Goal: Task Accomplishment & Management: Complete application form

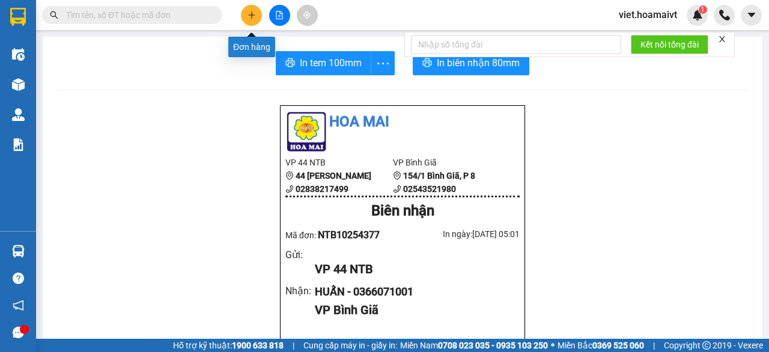
click at [258, 11] on button at bounding box center [251, 15] width 21 height 21
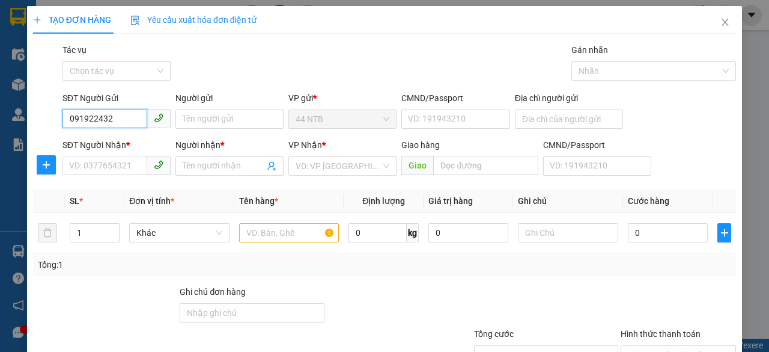
type input "0919224324"
click at [135, 148] on div "0919224324 - PHUC" at bounding box center [115, 142] width 93 height 13
type input "PHUC"
type input "219/22C TẠ QUANG BỬU F3 Q8 TPHCM"
type input "0926441144"
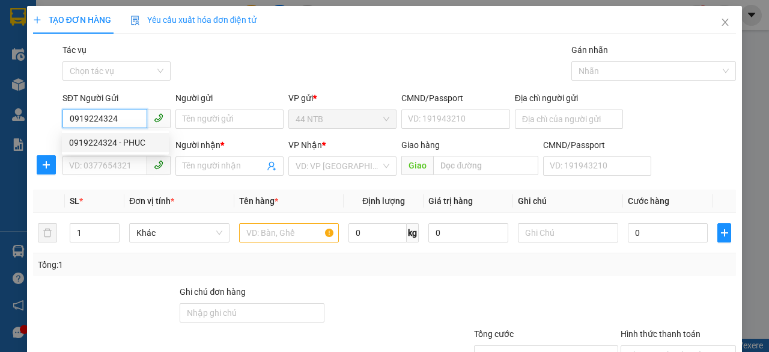
type input "HIẾU"
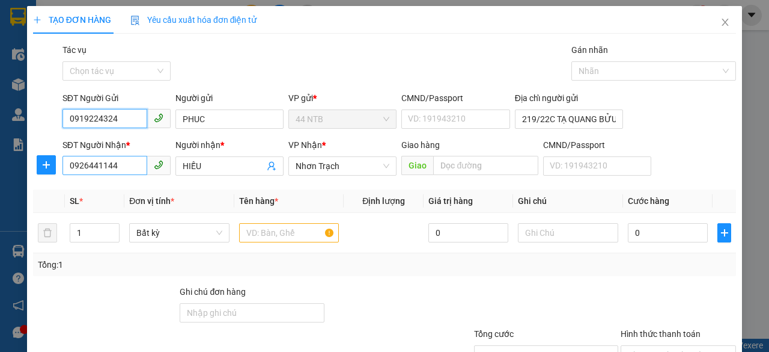
type input "0919224324"
click at [121, 166] on input "0926441144" at bounding box center [104, 165] width 85 height 19
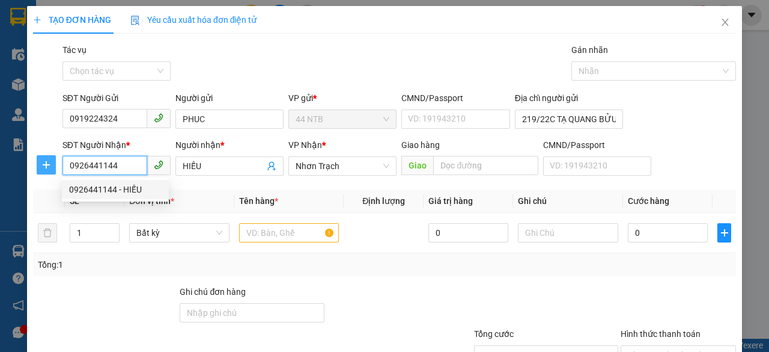
drag, startPoint x: 118, startPoint y: 167, endPoint x: 47, endPoint y: 171, distance: 71.6
click at [47, 171] on div "SĐT Người Nhận * 0926441144 Người nhận * HIẾU VP Nhận * Nhơn Trạch Giao hàng Gi…" at bounding box center [384, 159] width 705 height 42
type input "0905264707"
click at [88, 193] on div "0905264707 - [PERSON_NAME]" at bounding box center [128, 189] width 118 height 13
type input "LUAN"
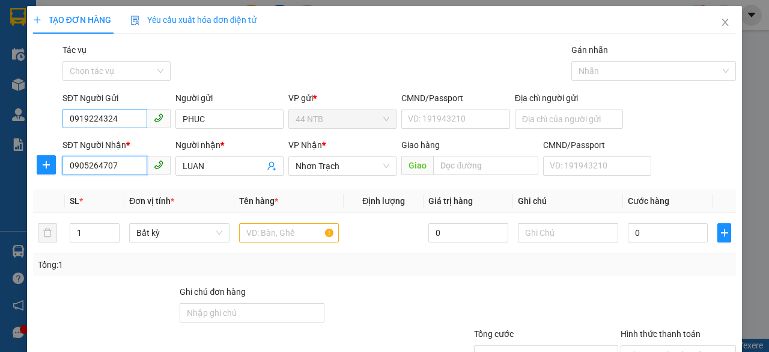
type input "0905264707"
click at [119, 114] on input "0919224324" at bounding box center [104, 118] width 85 height 19
type input "0919224324"
click at [134, 139] on div "0919224324 - PHUC" at bounding box center [115, 142] width 93 height 13
type input "219/22C TẠ QUANG BỬU F3 Q8 TPHCM"
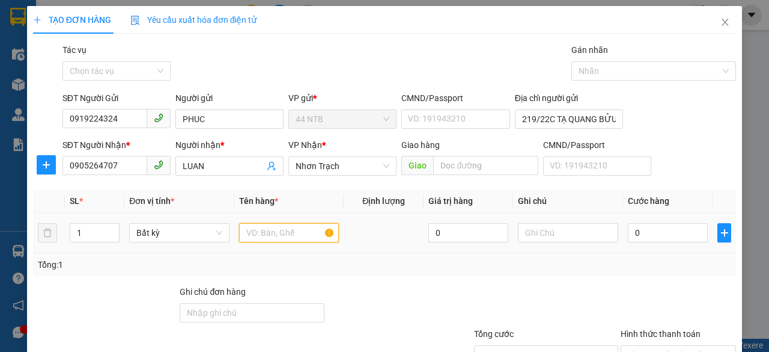
click at [288, 227] on input "text" at bounding box center [289, 232] width 100 height 19
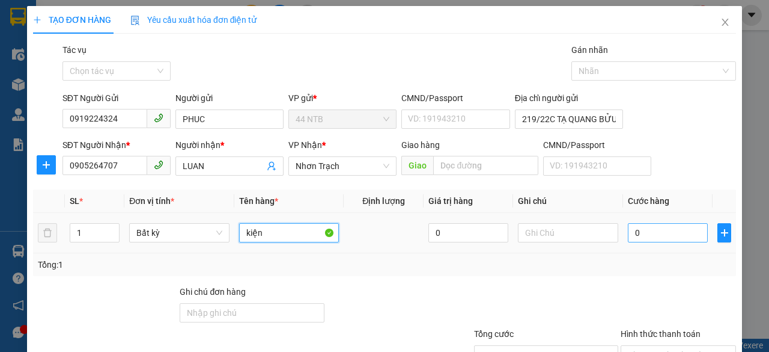
type input "kiện"
click at [637, 232] on input "0" at bounding box center [668, 232] width 80 height 19
type input "3"
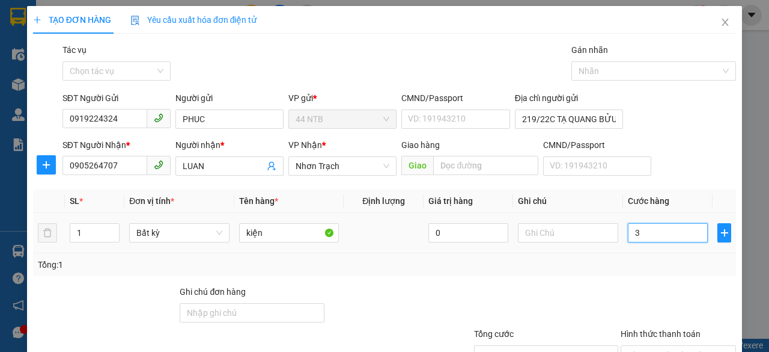
type input "30"
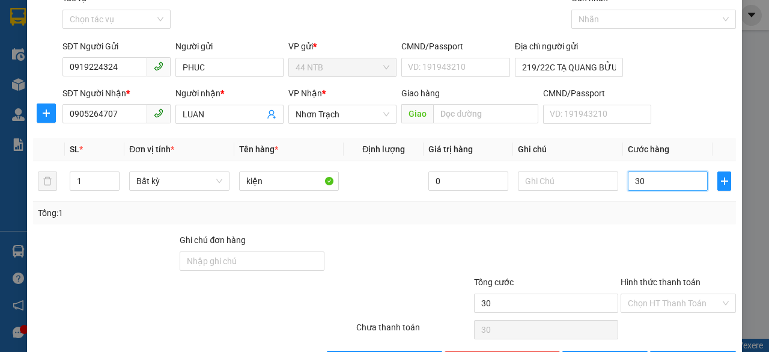
scroll to position [91, 0]
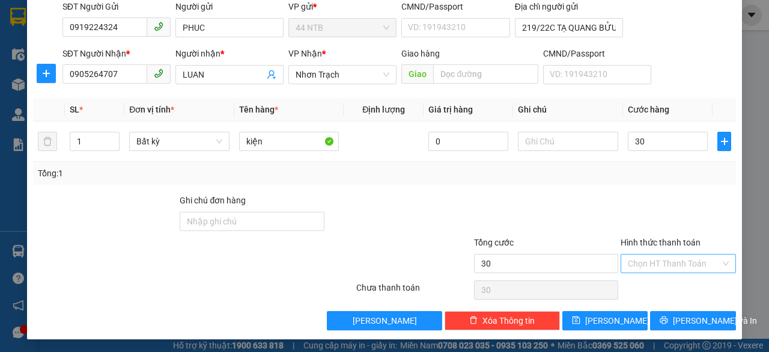
type input "30.000"
click at [668, 265] on input "Hình thức thanh toán" at bounding box center [674, 263] width 93 height 18
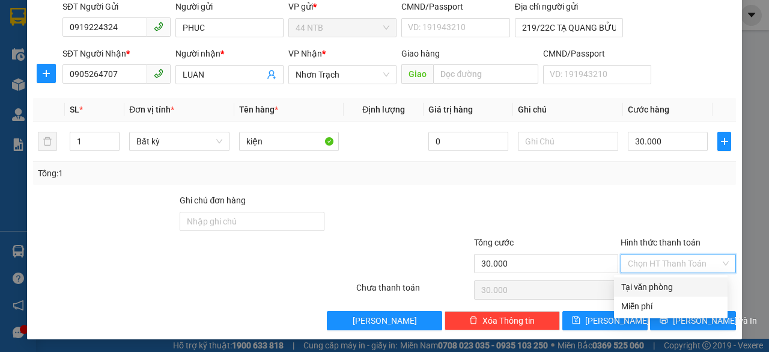
click at [658, 283] on div "Tại văn phòng" at bounding box center [670, 286] width 99 height 13
type input "0"
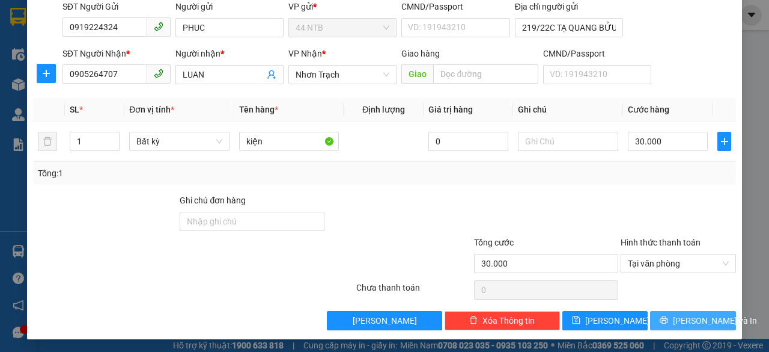
click at [681, 317] on span "[PERSON_NAME] và In" at bounding box center [715, 320] width 84 height 13
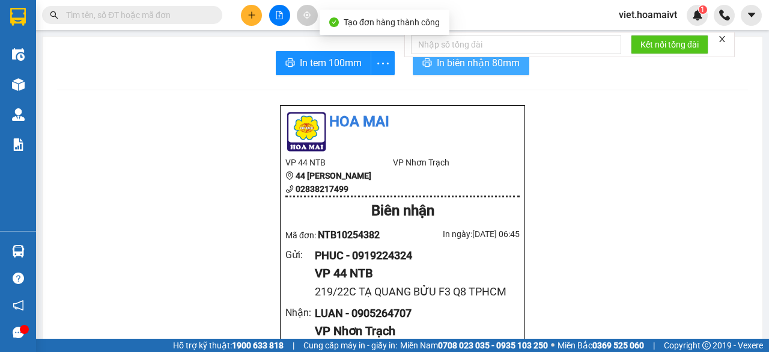
click at [470, 63] on span "In biên nhận 80mm" at bounding box center [478, 62] width 83 height 15
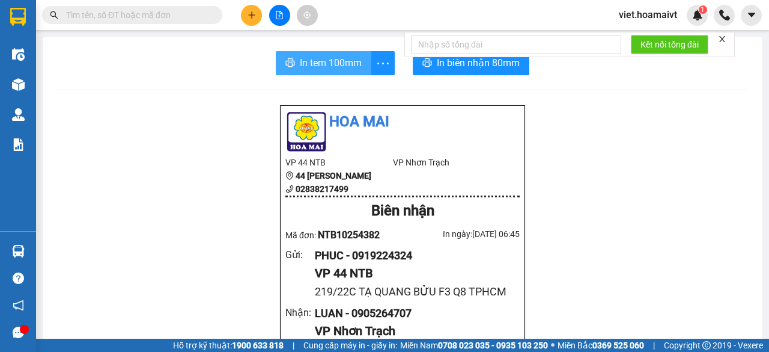
click at [322, 65] on span "In tem 100mm" at bounding box center [331, 62] width 62 height 15
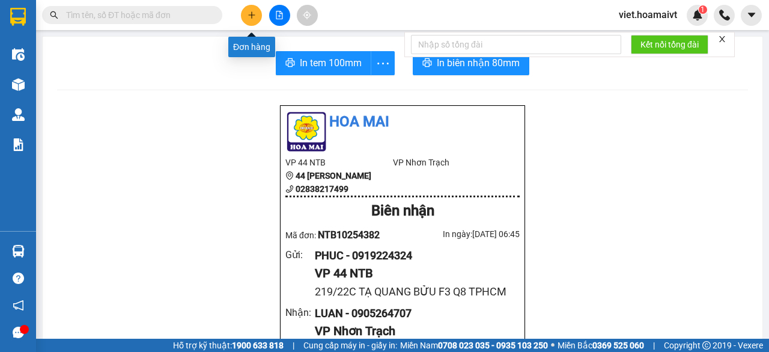
click at [255, 18] on icon "plus" at bounding box center [252, 15] width 8 height 8
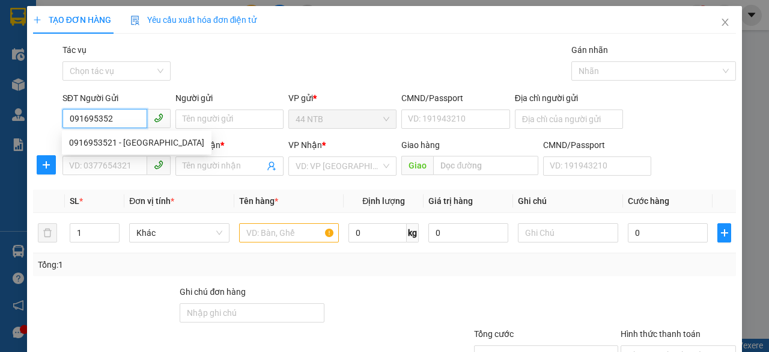
type input "0916953521"
click at [130, 141] on div "0916953521 - [GEOGRAPHIC_DATA]" at bounding box center [136, 142] width 135 height 13
type input "PHUONG"
type input "0938725202"
type input "Bé"
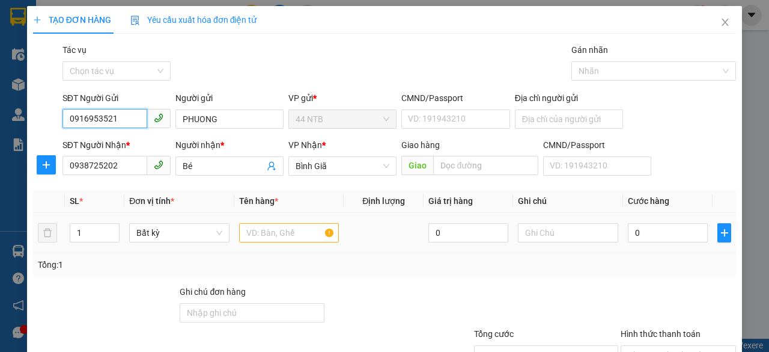
type input "0916953521"
click at [264, 235] on input "text" at bounding box center [289, 232] width 100 height 19
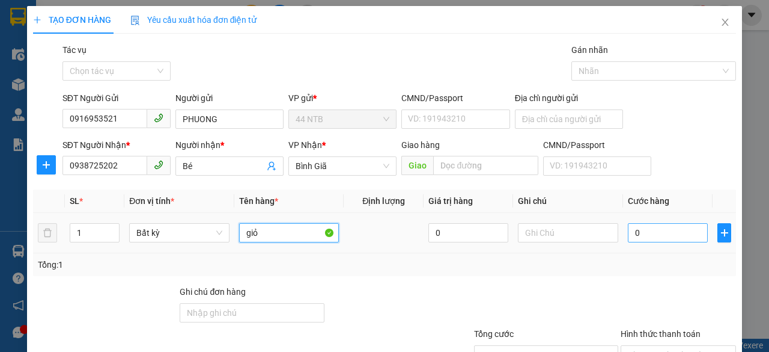
type input "giỏ"
click at [654, 233] on input "0" at bounding box center [668, 232] width 80 height 19
type input "3"
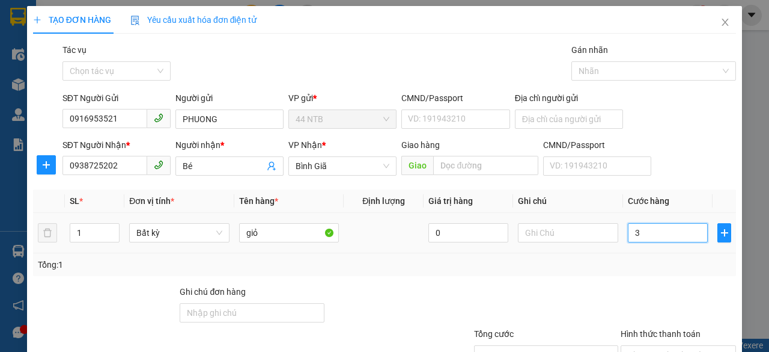
type input "30"
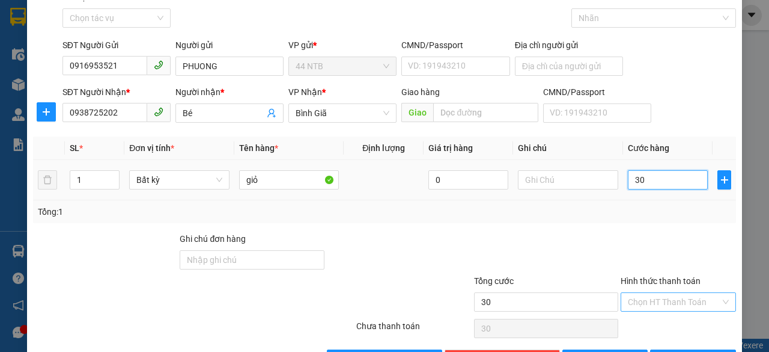
scroll to position [91, 0]
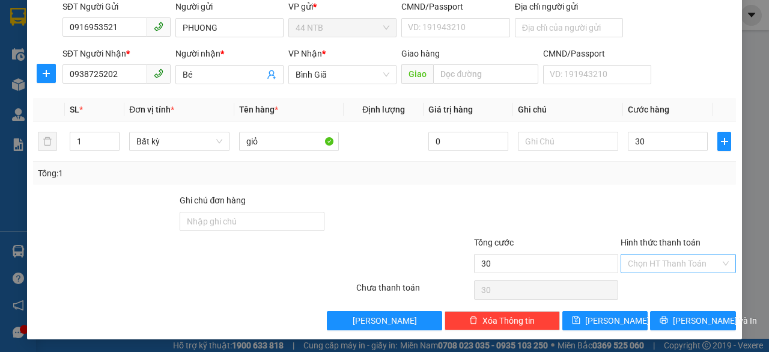
type input "30.000"
click at [663, 257] on input "Hình thức thanh toán" at bounding box center [674, 263] width 93 height 18
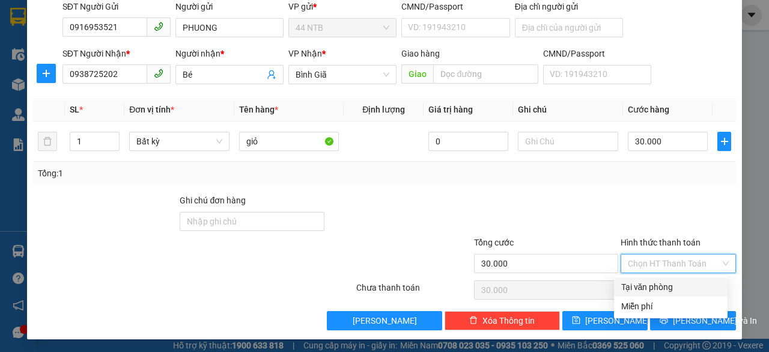
click at [660, 285] on div "Tại văn phòng" at bounding box center [670, 286] width 99 height 13
type input "0"
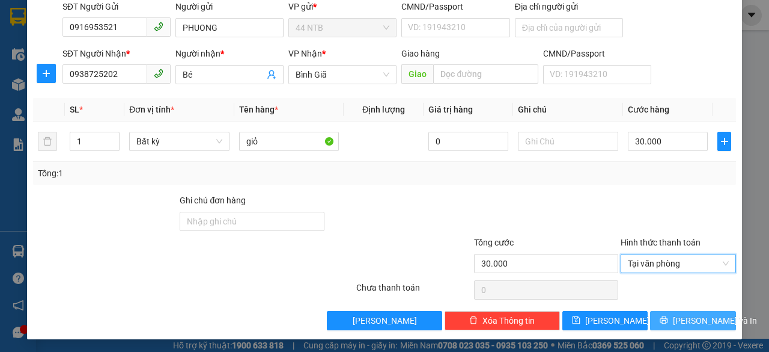
click at [675, 311] on button "[PERSON_NAME] và In" at bounding box center [693, 320] width 86 height 19
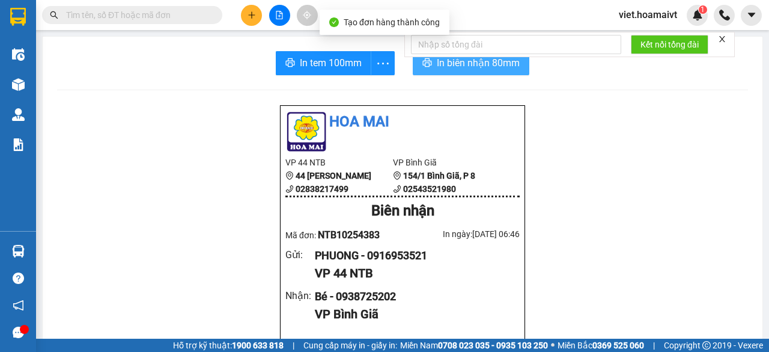
click at [471, 64] on span "In biên nhận 80mm" at bounding box center [478, 62] width 83 height 15
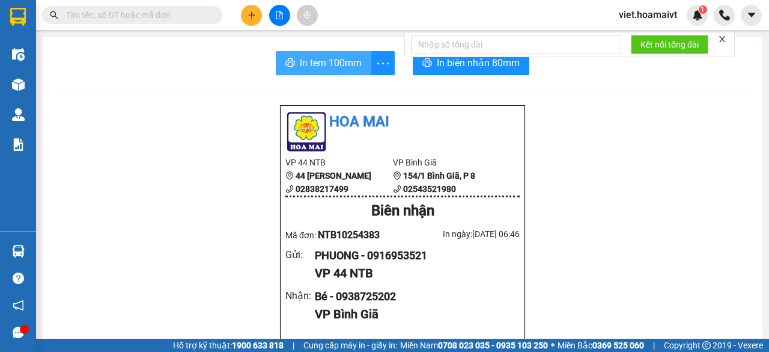
click at [329, 57] on span "In tem 100mm" at bounding box center [331, 62] width 62 height 15
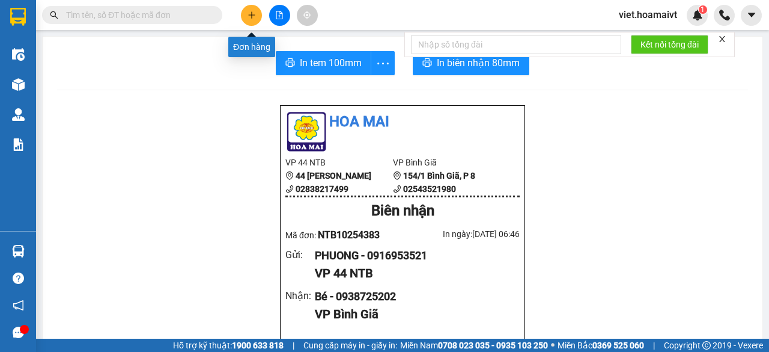
click at [251, 18] on icon "plus" at bounding box center [252, 15] width 8 height 8
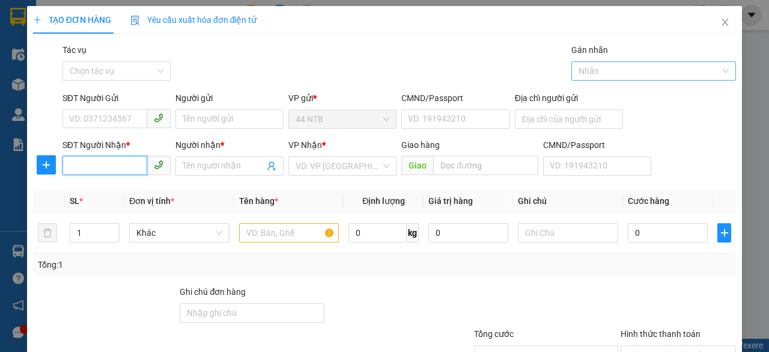
drag, startPoint x: 107, startPoint y: 171, endPoint x: 626, endPoint y: 67, distance: 528.9
click at [112, 169] on input "SĐT Người Nhận *" at bounding box center [104, 165] width 85 height 19
type input "0939393023"
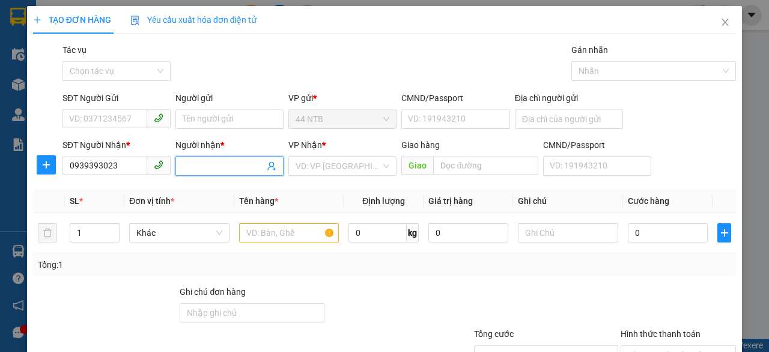
click at [187, 166] on input "Người nhận *" at bounding box center [224, 165] width 82 height 13
type input "trọng"
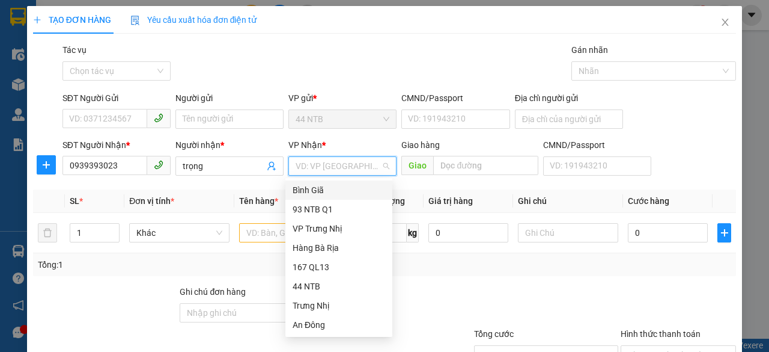
click at [338, 189] on div "Bình Giã" at bounding box center [339, 189] width 93 height 13
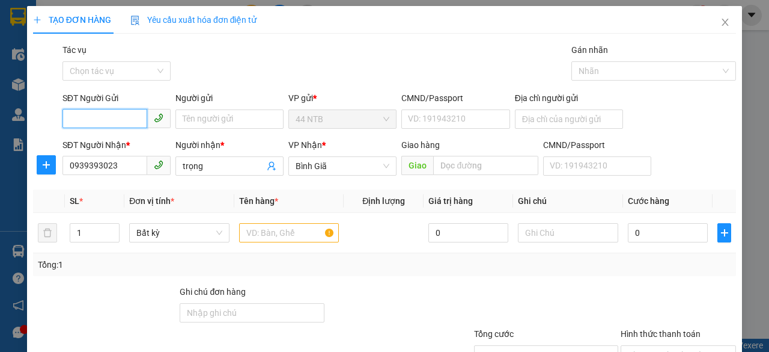
click at [108, 123] on input "SĐT Người Gửi" at bounding box center [104, 118] width 85 height 19
type input "0962435904"
click at [135, 142] on div "0962435904 - KHANG" at bounding box center [115, 142] width 93 height 13
type input "KHANG"
type input "0962435904"
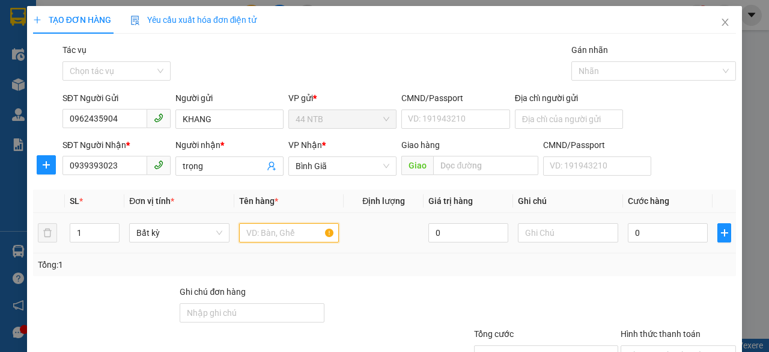
click at [258, 232] on input "text" at bounding box center [289, 232] width 100 height 19
type input "xốp"
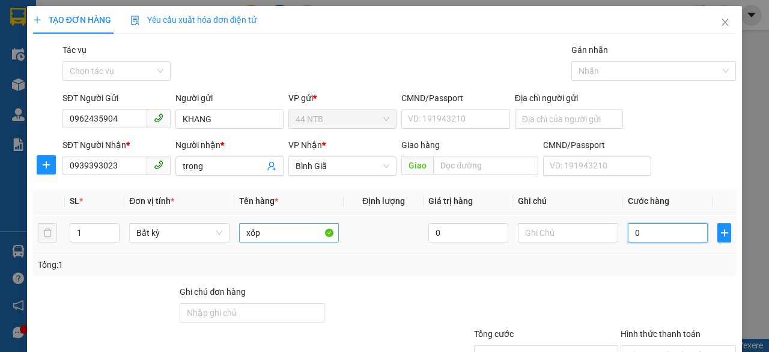
type input "3"
type input "30"
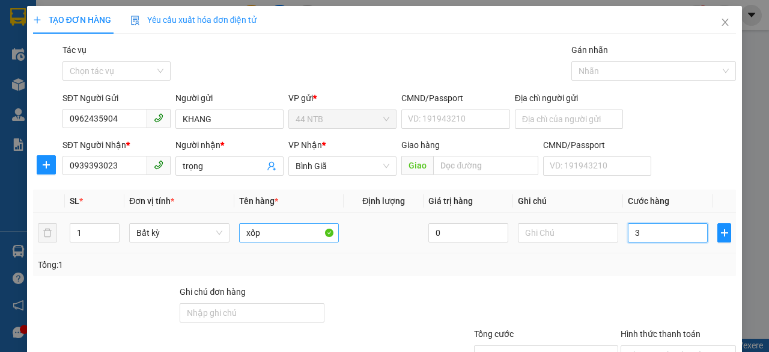
type input "30"
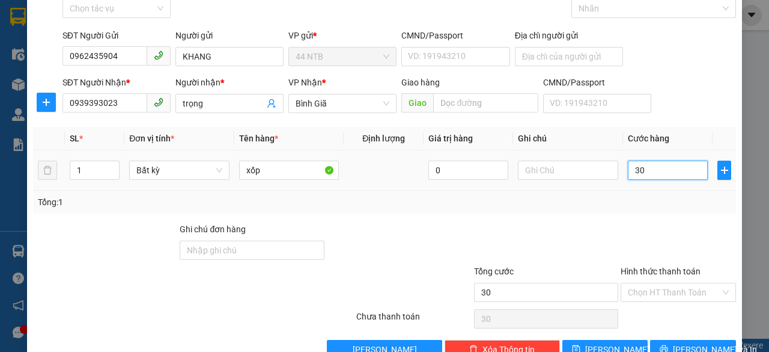
scroll to position [91, 0]
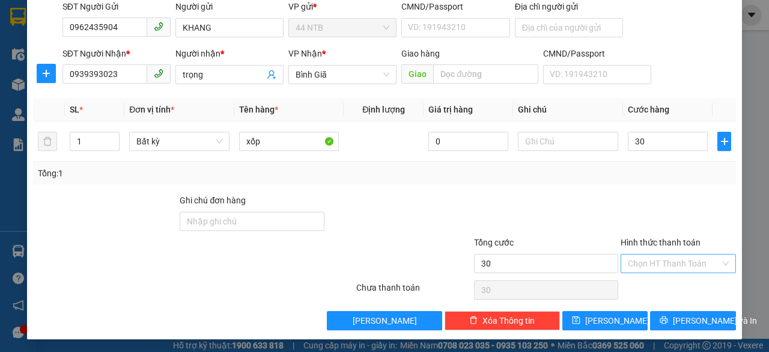
type input "30.000"
click at [696, 265] on input "Hình thức thanh toán" at bounding box center [674, 263] width 93 height 18
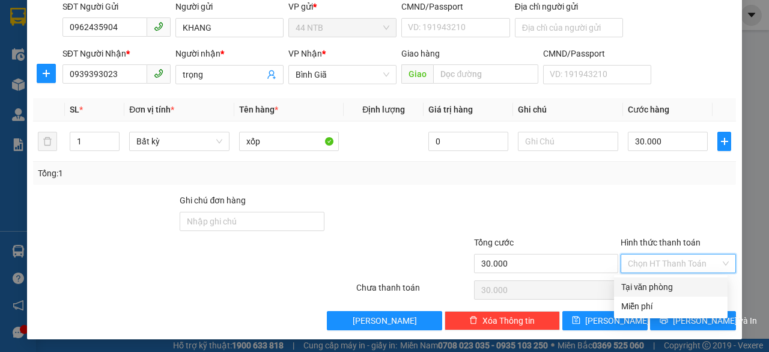
click at [687, 290] on div "Tại văn phòng" at bounding box center [670, 286] width 99 height 13
type input "0"
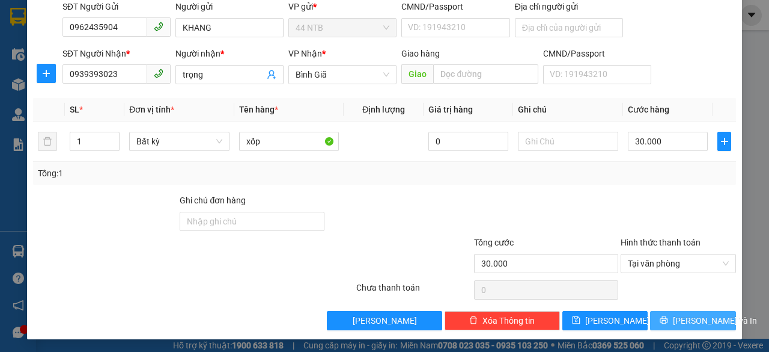
click at [691, 318] on span "[PERSON_NAME] và In" at bounding box center [715, 320] width 84 height 13
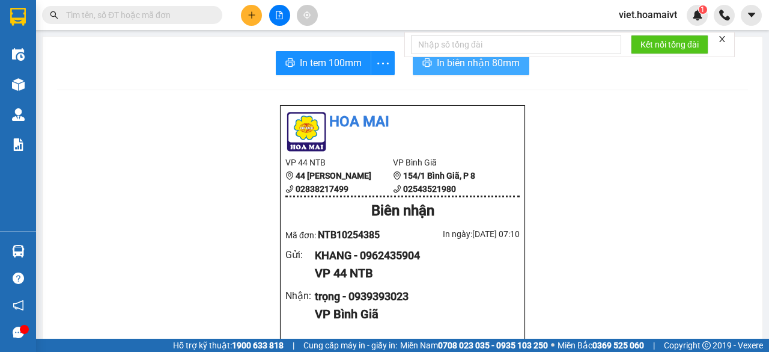
click at [430, 72] on button "In biên nhận 80mm" at bounding box center [471, 63] width 117 height 24
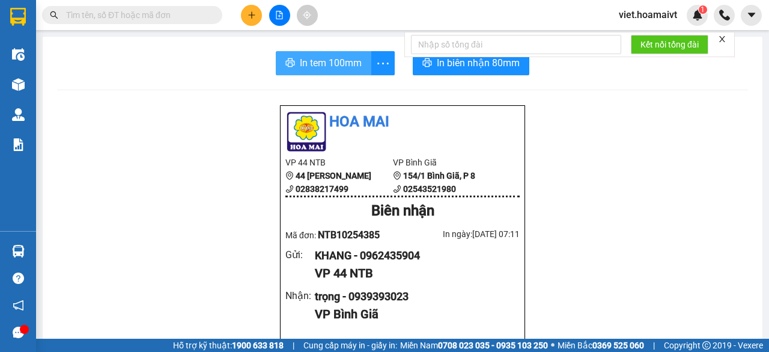
click at [316, 64] on span "In tem 100mm" at bounding box center [331, 62] width 62 height 15
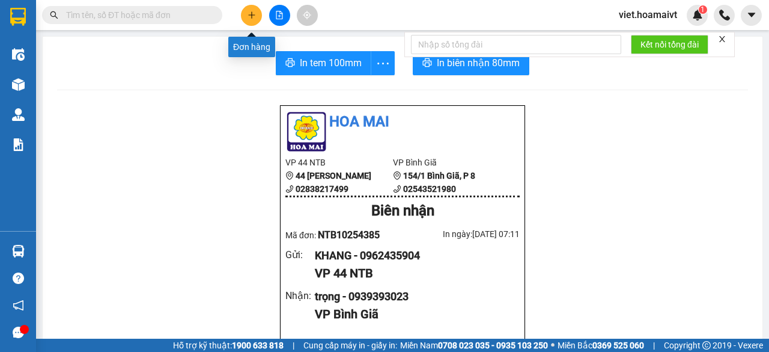
click at [249, 13] on icon "plus" at bounding box center [252, 15] width 8 height 8
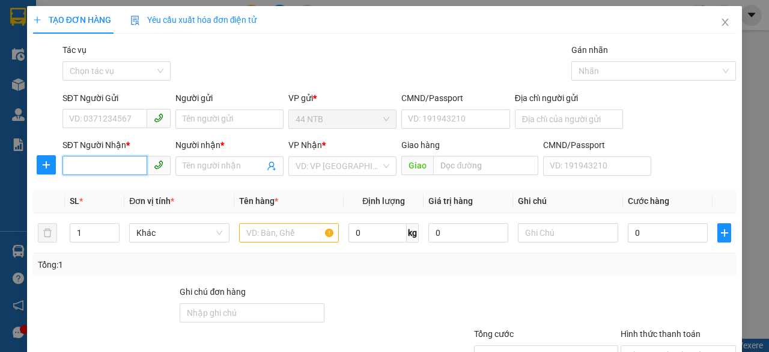
click at [120, 166] on input "SĐT Người Nhận *" at bounding box center [104, 165] width 85 height 19
type input "9"
click at [127, 195] on div "0707546815 - [PERSON_NAME]" at bounding box center [128, 189] width 118 height 13
type input "0707546815"
type input "[PERSON_NAME]"
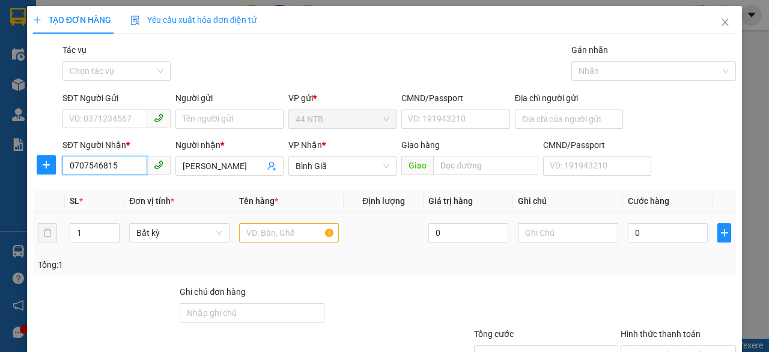
type input "0707546815"
click at [281, 234] on input "text" at bounding box center [289, 232] width 100 height 19
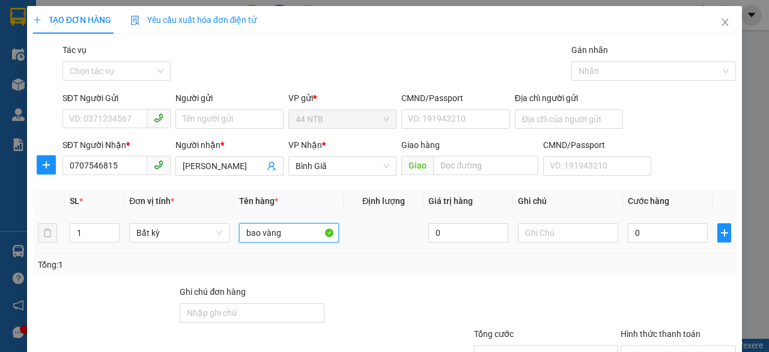
type input "bao vàng"
type input "6"
type input "60"
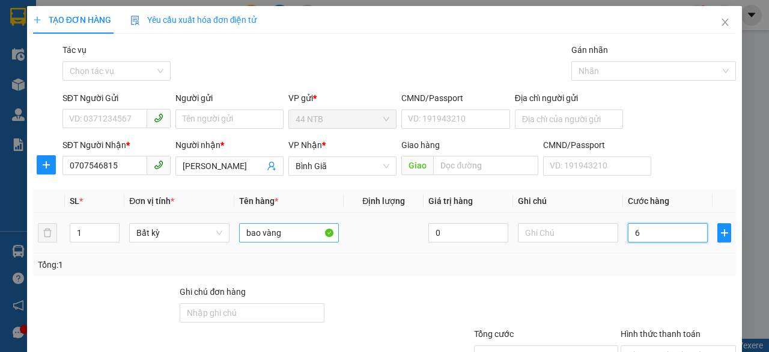
type input "60"
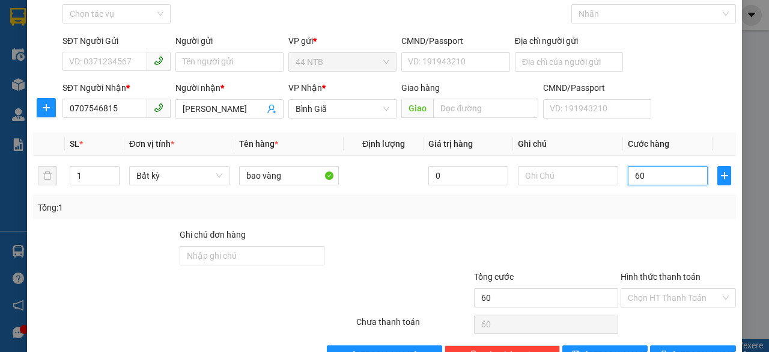
scroll to position [91, 0]
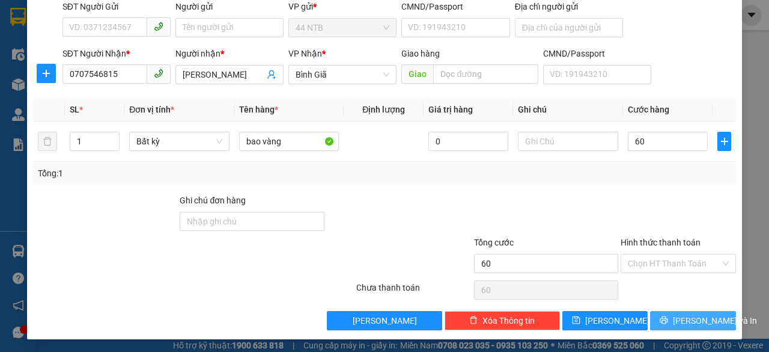
type input "60.000"
click at [668, 320] on icon "printer" at bounding box center [664, 319] width 8 height 8
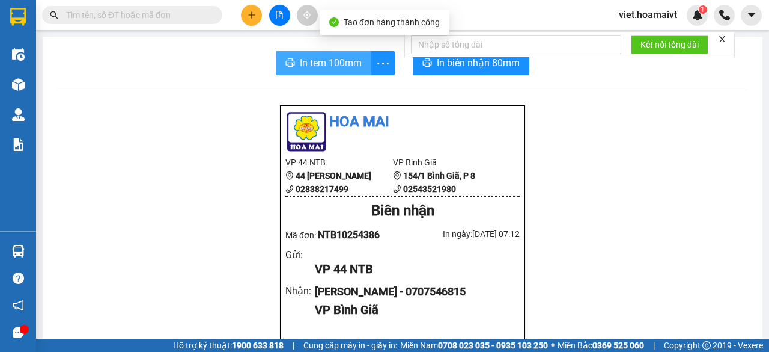
click at [326, 62] on span "In tem 100mm" at bounding box center [331, 62] width 62 height 15
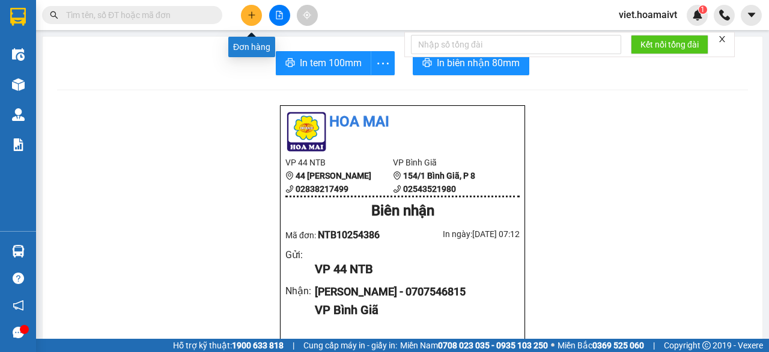
click at [250, 13] on icon "plus" at bounding box center [252, 15] width 8 height 8
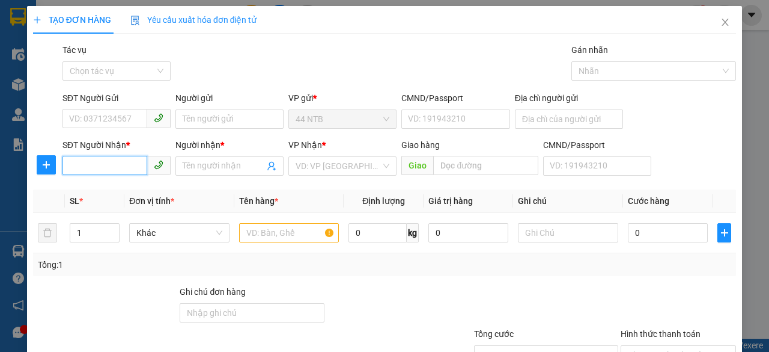
click at [107, 166] on input "SĐT Người Nhận *" at bounding box center [104, 165] width 85 height 19
type input "0902312525"
click at [94, 184] on div "0902312525 - Giác Thành" at bounding box center [117, 189] width 97 height 13
type input "Giác Thành"
type input "0902312525"
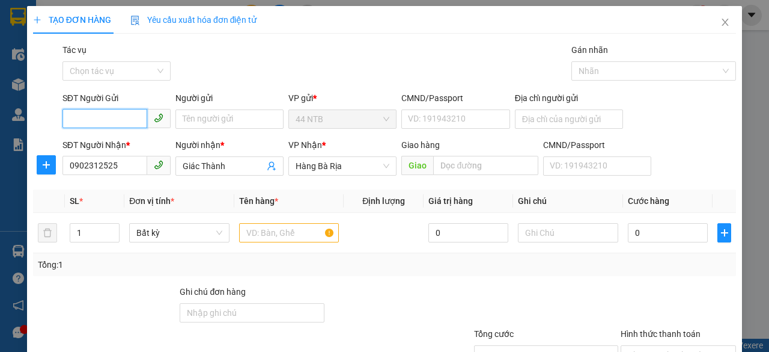
click at [109, 120] on input "SĐT Người Gửi" at bounding box center [104, 118] width 85 height 19
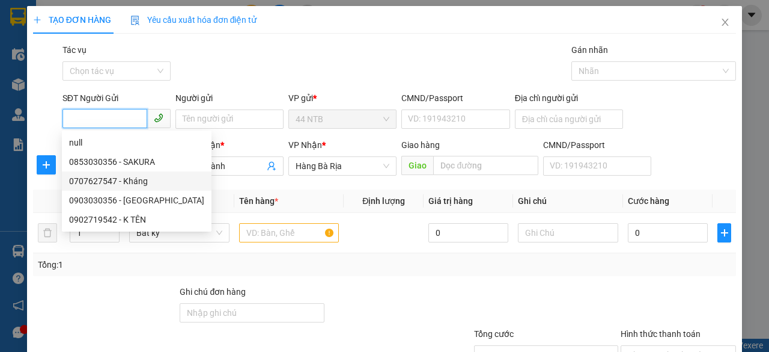
click at [129, 177] on div "0707627547 - Kháng" at bounding box center [136, 180] width 135 height 13
type input "0707627547"
type input "Kháng"
type input "083083010989"
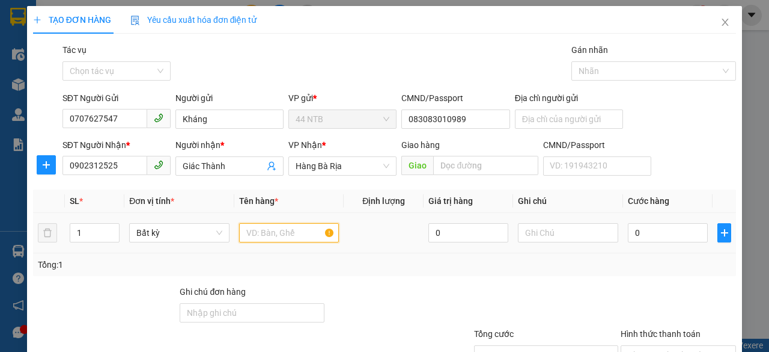
click at [275, 230] on input "text" at bounding box center [289, 232] width 100 height 19
type input "cục đen"
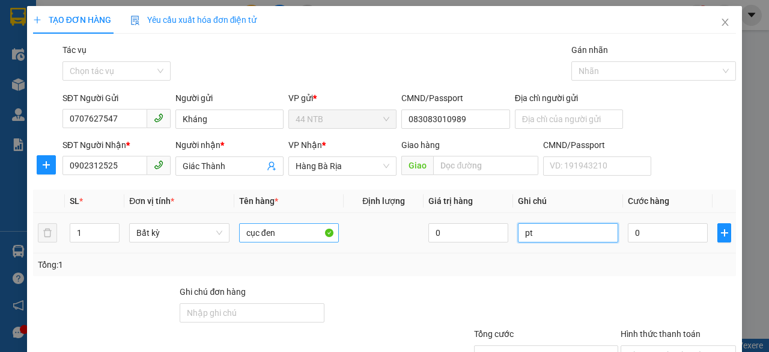
type input "pt"
type input "3"
type input "30"
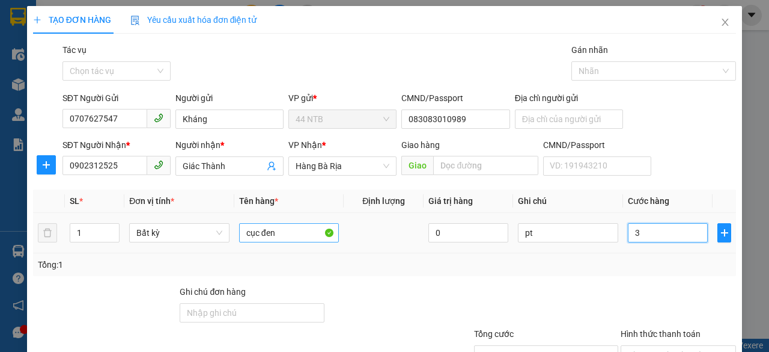
type input "30"
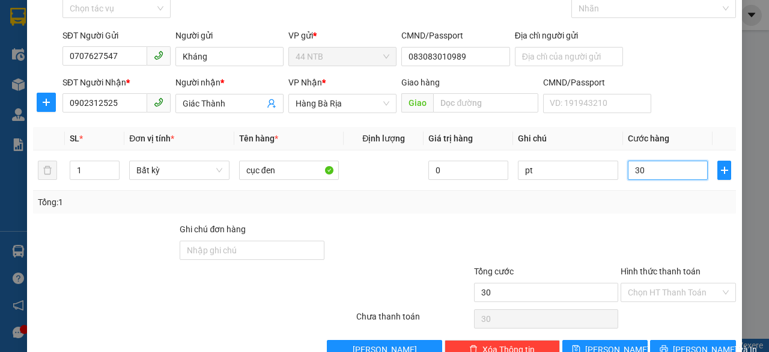
scroll to position [91, 0]
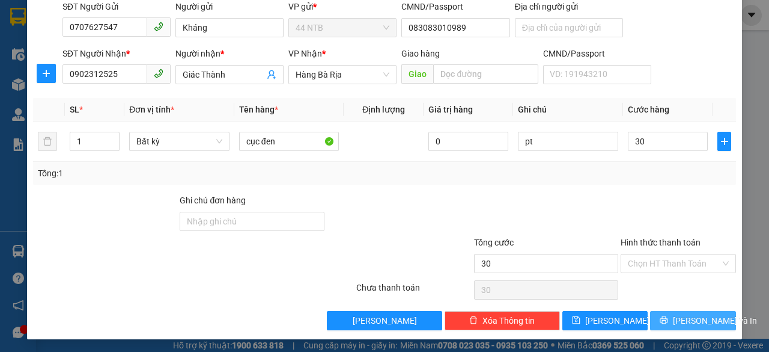
type input "30.000"
click at [674, 321] on button "[PERSON_NAME] và In" at bounding box center [693, 320] width 86 height 19
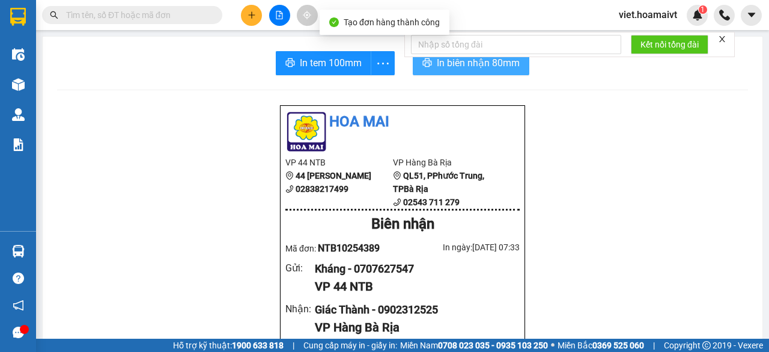
click at [467, 62] on span "In biên nhận 80mm" at bounding box center [478, 62] width 83 height 15
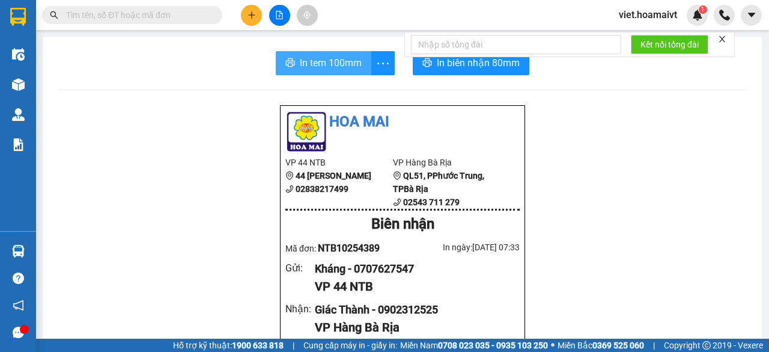
click at [348, 70] on button "In tem 100mm" at bounding box center [324, 63] width 96 height 24
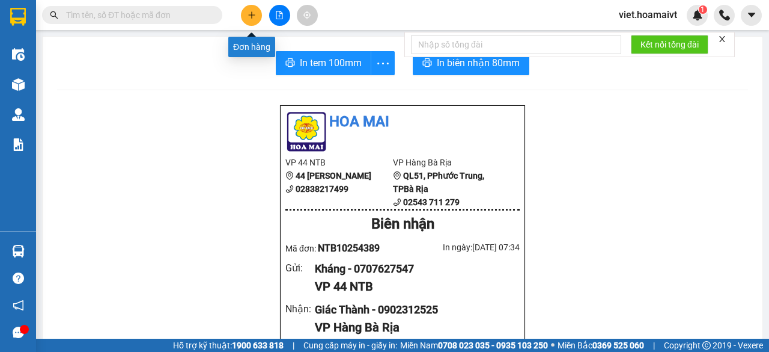
click at [246, 22] on button at bounding box center [251, 15] width 21 height 21
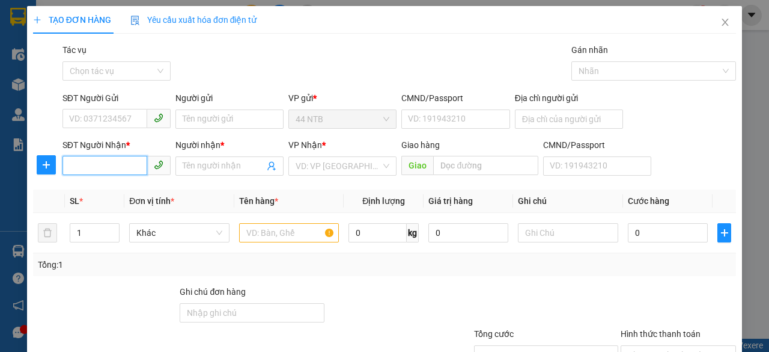
click at [87, 159] on input "SĐT Người Nhận *" at bounding box center [104, 165] width 85 height 19
type input "0942213388"
click at [111, 188] on div "0942213388 - nhật" at bounding box center [115, 189] width 93 height 13
type input "nhật"
type input "0942213388"
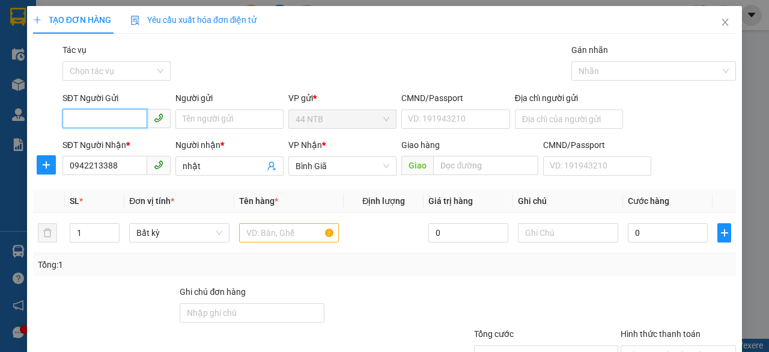
click at [118, 117] on input "SĐT Người Gửi" at bounding box center [104, 118] width 85 height 19
click at [132, 147] on div "0989211827 - anh" at bounding box center [115, 142] width 93 height 13
type input "0989211827"
type input "anh"
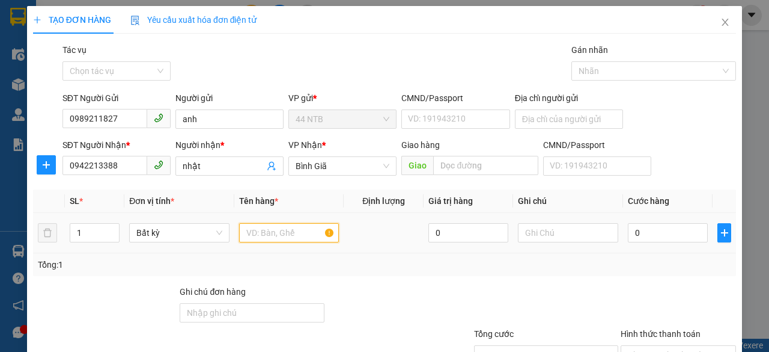
drag, startPoint x: 275, startPoint y: 234, endPoint x: 277, endPoint y: 228, distance: 6.5
click at [275, 234] on input "text" at bounding box center [289, 232] width 100 height 19
type input "bịch"
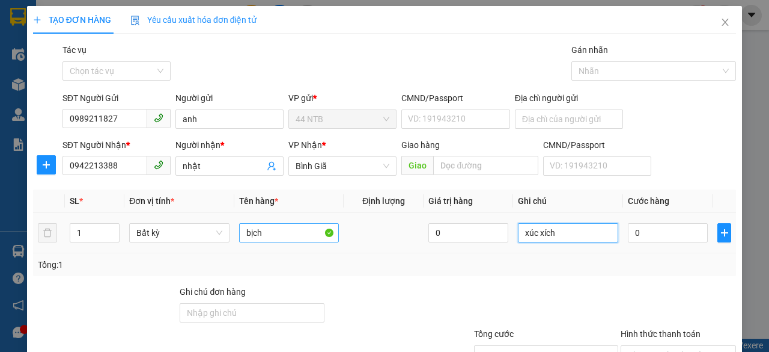
type input "xúc xích"
type input "3"
type input "30"
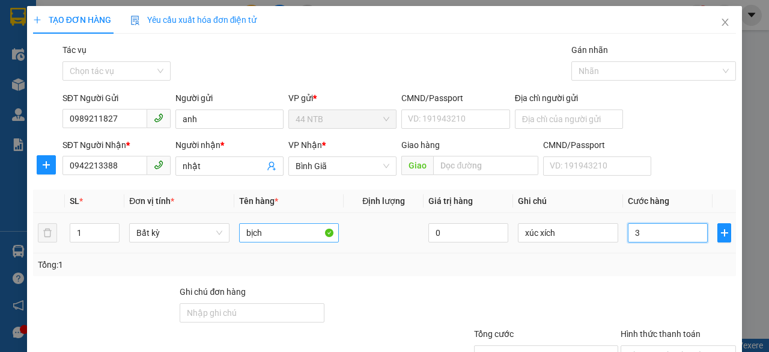
type input "30"
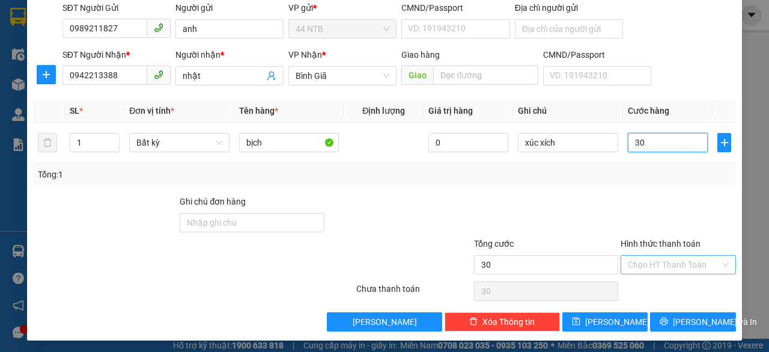
scroll to position [91, 0]
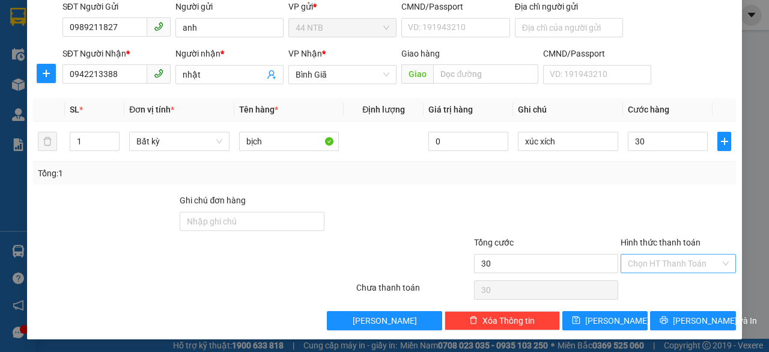
type input "30.000"
click at [638, 259] on input "Hình thức thanh toán" at bounding box center [674, 263] width 93 height 18
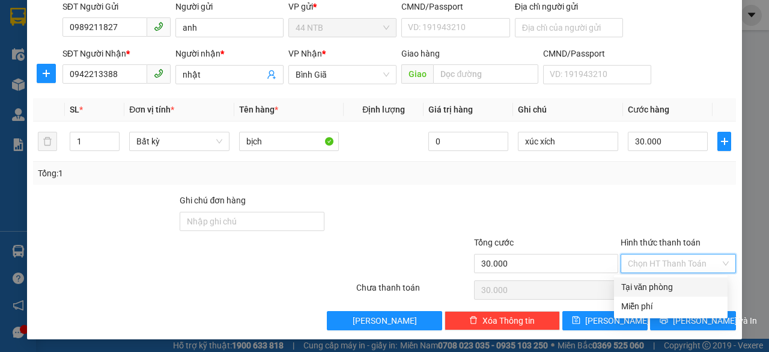
click at [654, 288] on div "Tại văn phòng" at bounding box center [670, 286] width 99 height 13
type input "0"
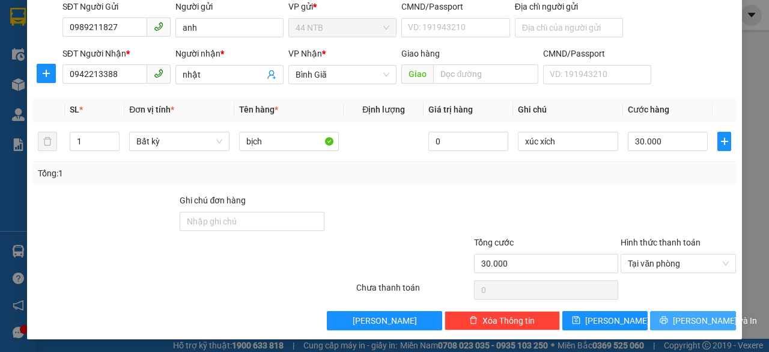
click at [662, 319] on icon "printer" at bounding box center [664, 319] width 8 height 8
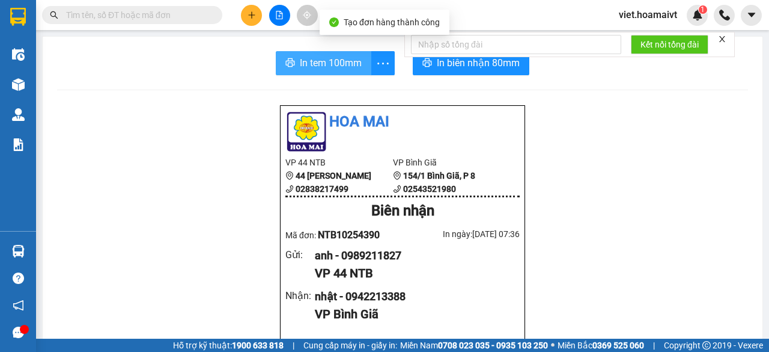
click at [344, 58] on span "In tem 100mm" at bounding box center [331, 62] width 62 height 15
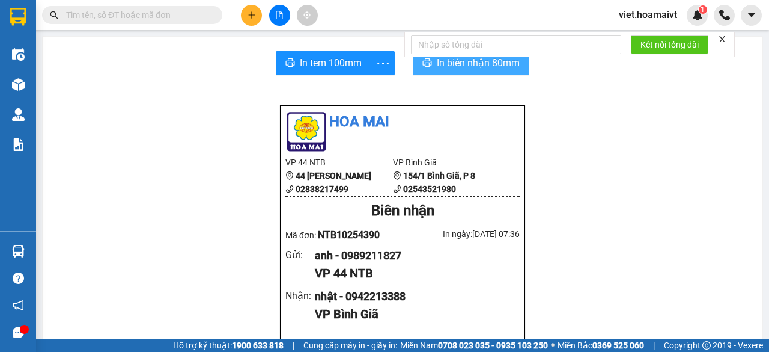
click at [478, 72] on button "In biên nhận 80mm" at bounding box center [471, 63] width 117 height 24
